Goal: Find specific page/section: Find specific page/section

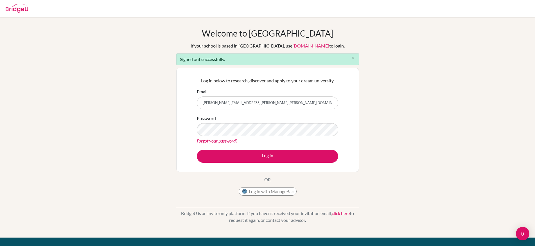
click at [289, 103] on input "stephanie.wilkin+Jess@bridge-u.com" at bounding box center [267, 102] width 141 height 13
type input "stephanie.wilkin@bridge-u.com"
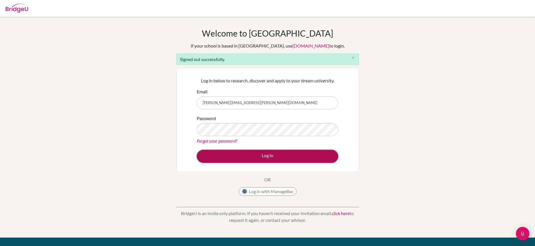
click at [275, 154] on button "Log in" at bounding box center [267, 156] width 141 height 13
click at [267, 159] on button "Log in" at bounding box center [267, 156] width 141 height 13
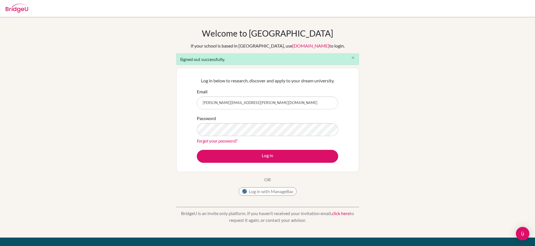
click at [353, 57] on icon "close" at bounding box center [353, 58] width 4 height 4
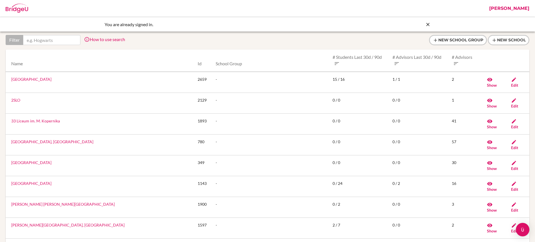
click at [511, 8] on link "[PERSON_NAME]" at bounding box center [509, 8] width 46 height 17
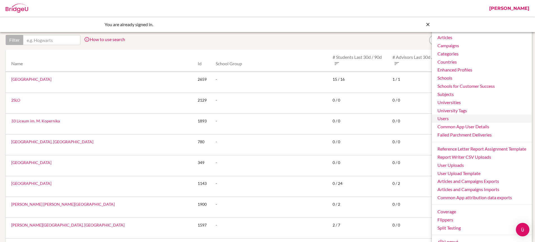
click at [450, 118] on link "Users" at bounding box center [482, 118] width 100 height 8
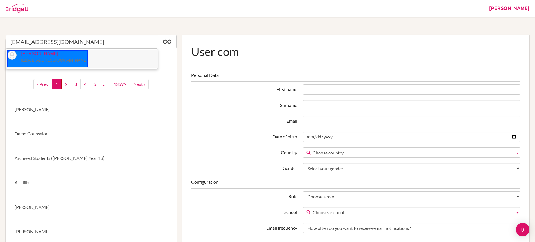
click at [46, 57] on p "Michael Brennan brennanm@ebv.org.ve" at bounding box center [52, 57] width 71 height 13
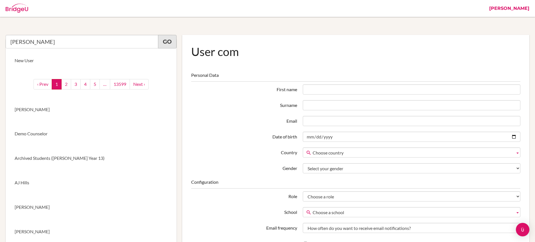
type input "Michael Brennan"
click at [161, 38] on link "Go" at bounding box center [167, 41] width 19 height 13
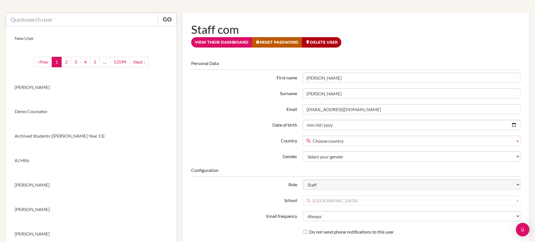
scroll to position [33, 0]
